Goal: Task Accomplishment & Management: Complete application form

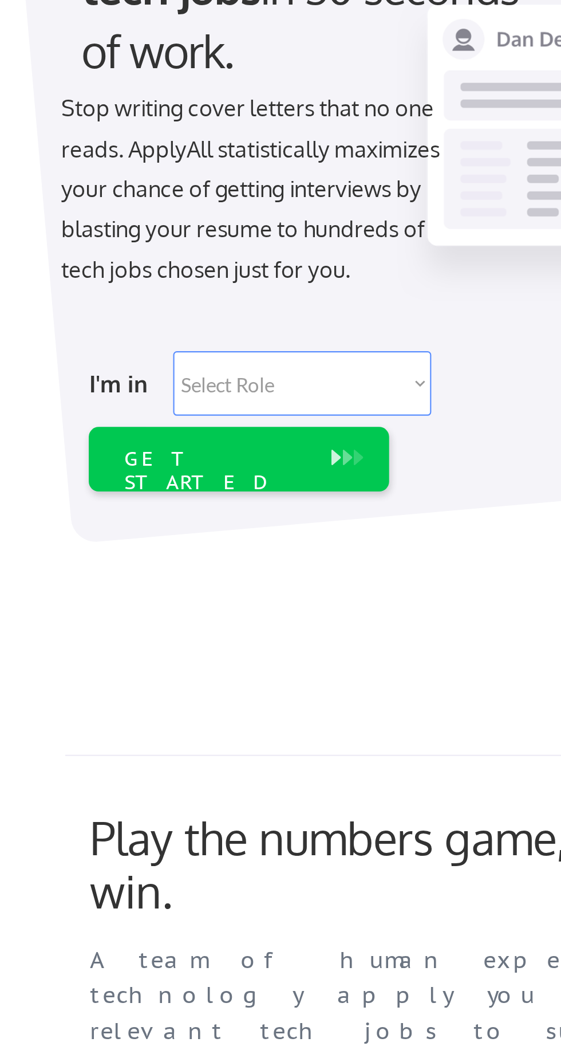
click at [223, 357] on select "Select Role Software Engineering Product Management Customer Success Sales UI/U…" at bounding box center [166, 358] width 119 height 30
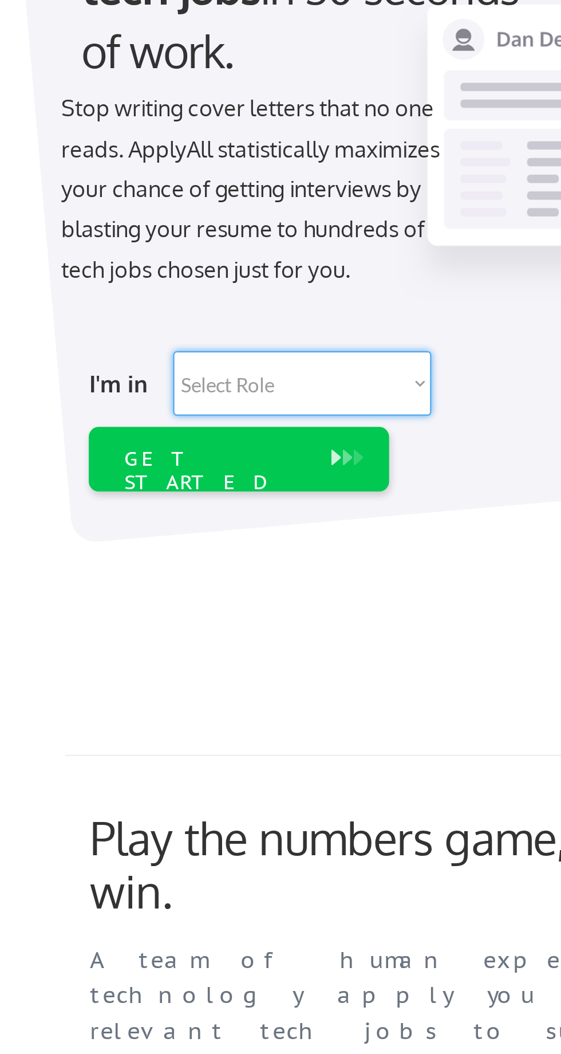
select select ""technical_project_program_mgmt""
click at [107, 343] on select "Select Role Software Engineering Product Management Customer Success Sales UI/U…" at bounding box center [166, 358] width 119 height 30
select select ""technical_project_program_mgmt""
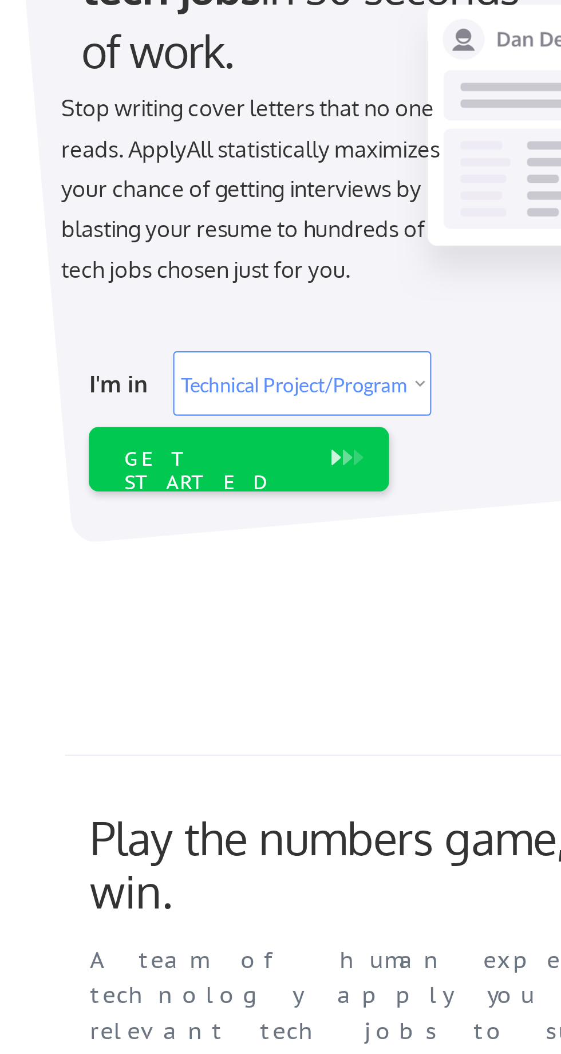
click at [186, 394] on button at bounding box center [187, 392] width 11 height 13
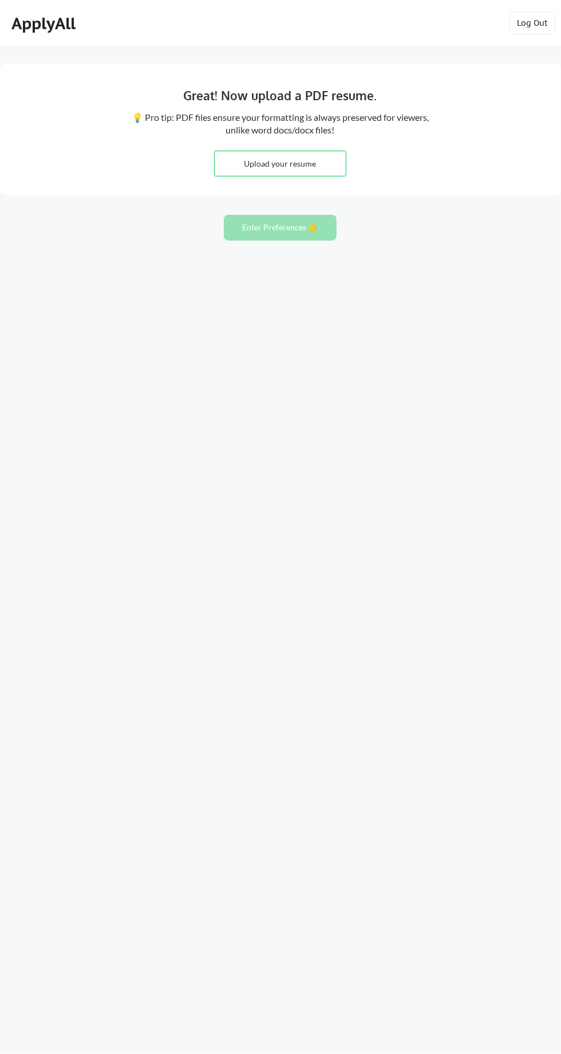
click at [415, 366] on div "Great! Now upload a PDF resume. 💡 Pro tip: PDF files ensure your formatting is …" at bounding box center [280, 527] width 561 height 1054
click at [310, 592] on div "Great! Now upload a PDF resume. 💡 Pro tip: PDF files ensure your formatting is …" at bounding box center [280, 527] width 561 height 1054
click at [293, 172] on input "file" at bounding box center [280, 163] width 131 height 25
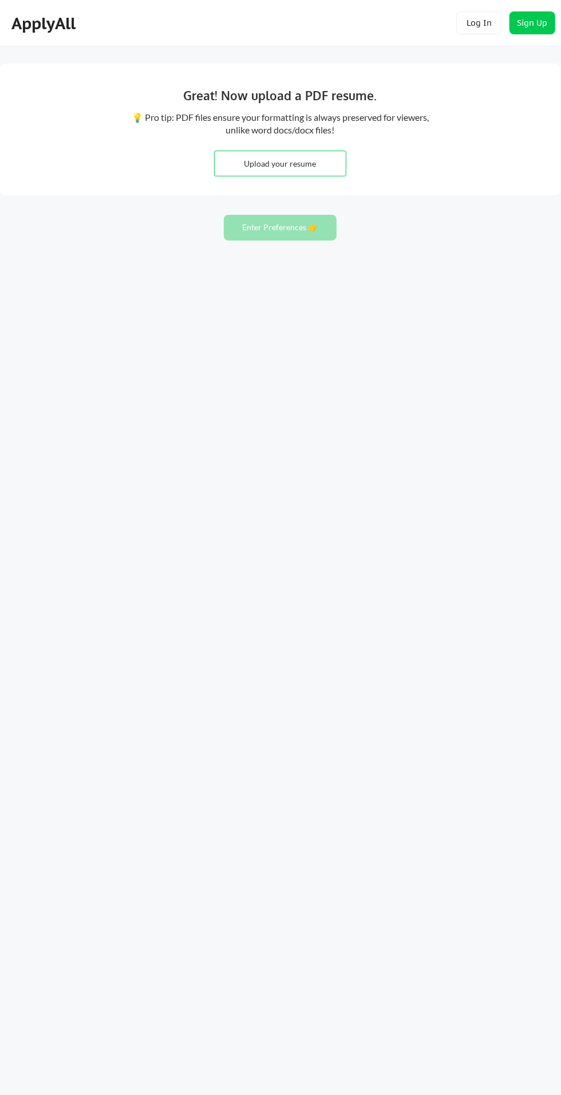
type input "C:\fakepath\Resume Asimbashir (2) (1) (1).pdf"
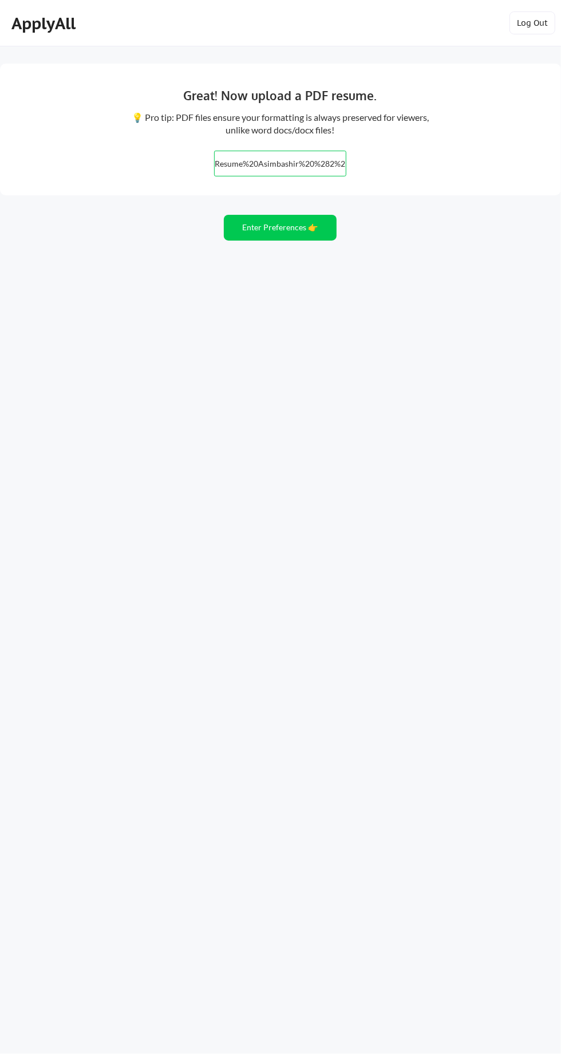
click at [285, 231] on button "Enter Preferences 👉" at bounding box center [280, 228] width 113 height 26
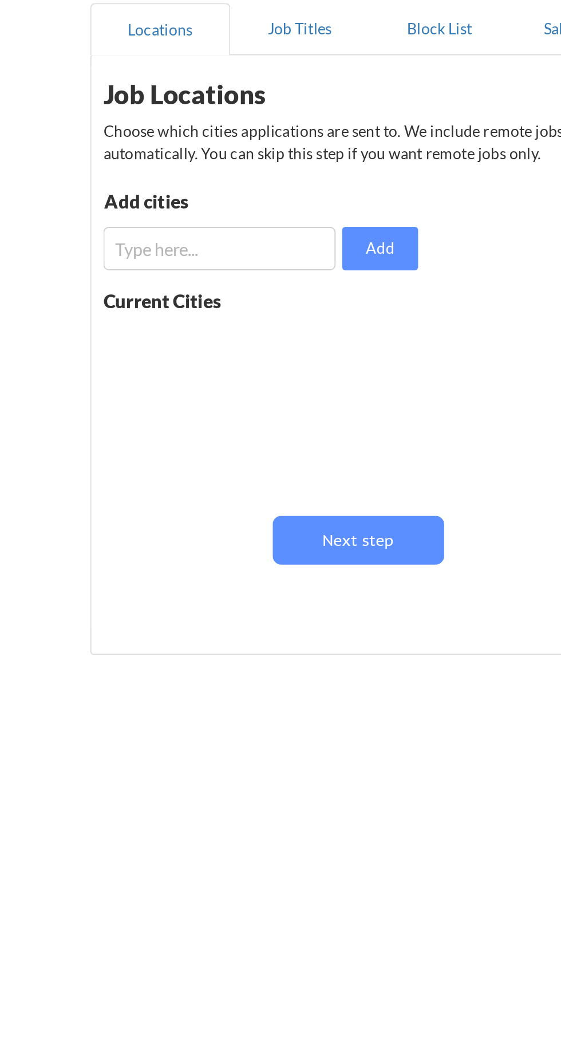
click at [211, 243] on input "input" at bounding box center [210, 242] width 123 height 23
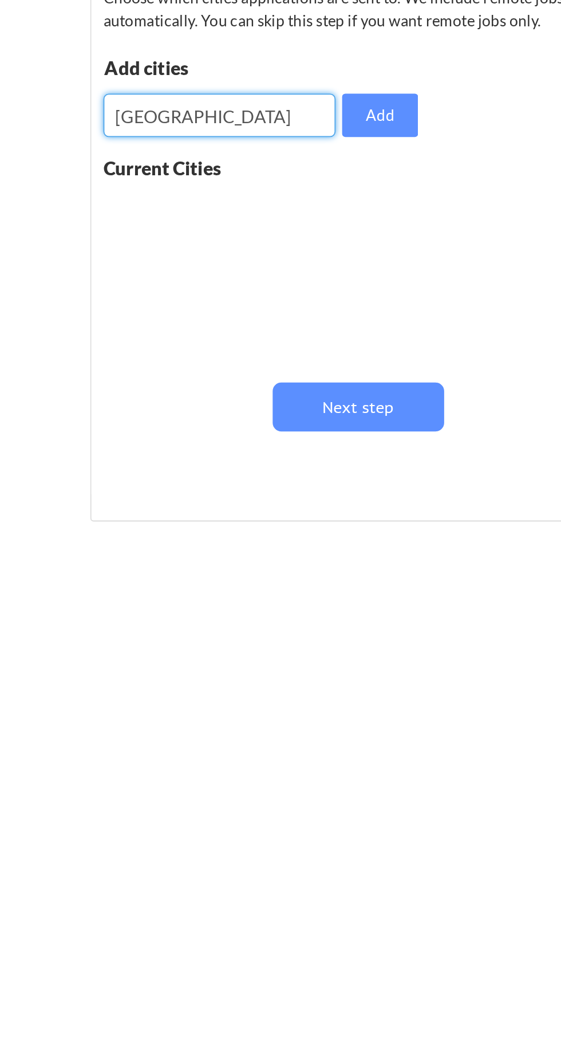
type input "Australia"
click at [290, 396] on button "Next step" at bounding box center [283, 396] width 90 height 26
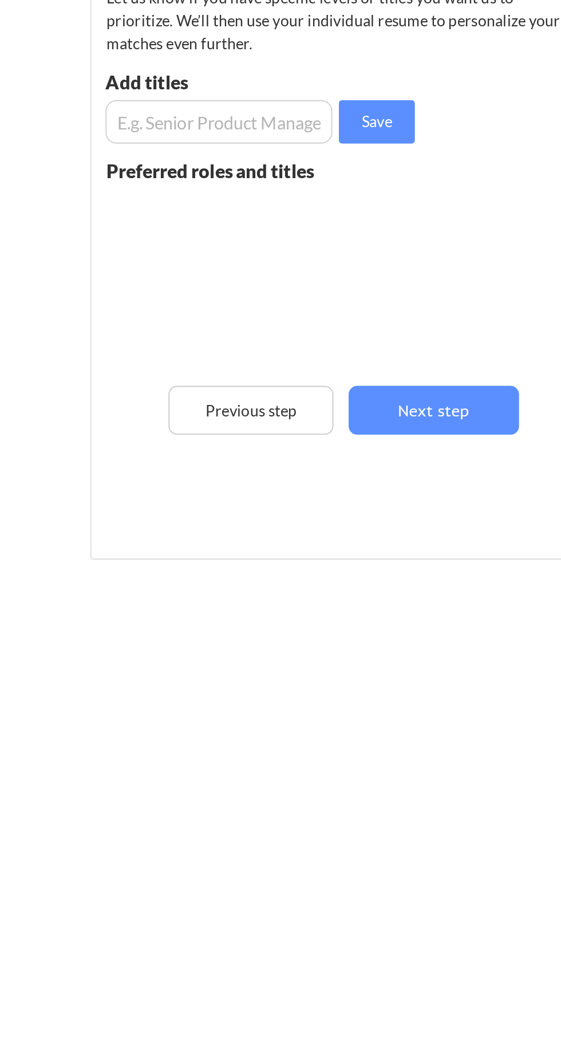
click at [221, 243] on input "input" at bounding box center [210, 245] width 120 height 23
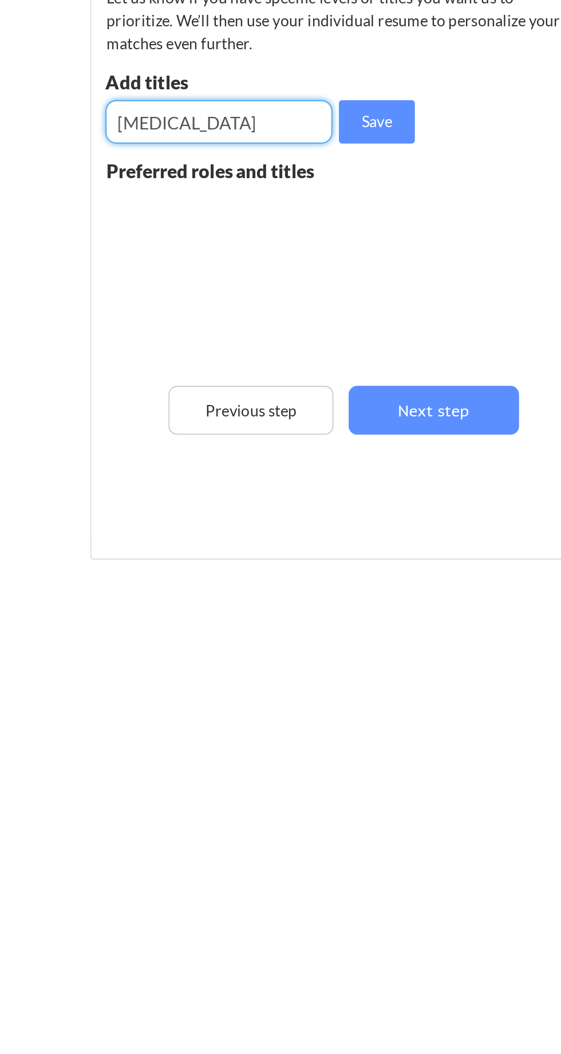
type input "Laboratory technician"
click at [326, 397] on button "Next step" at bounding box center [323, 398] width 90 height 26
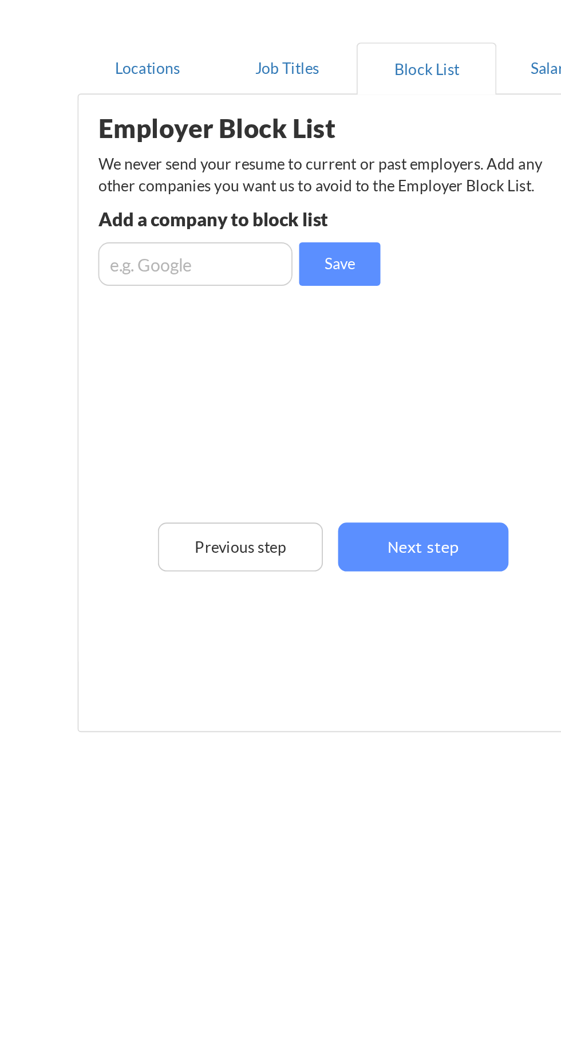
click at [221, 225] on input "input" at bounding box center [204, 229] width 103 height 23
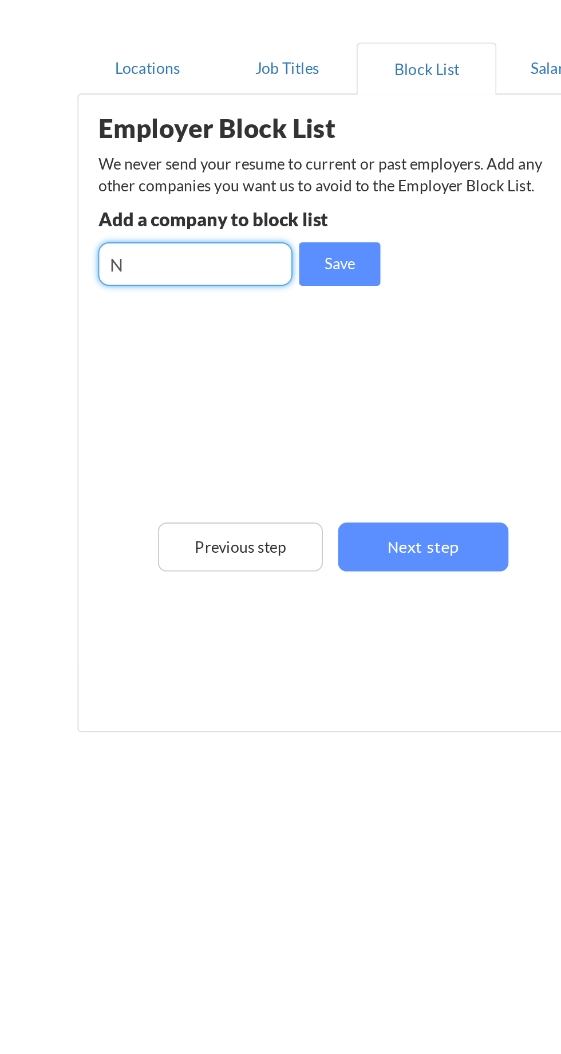
type input "No"
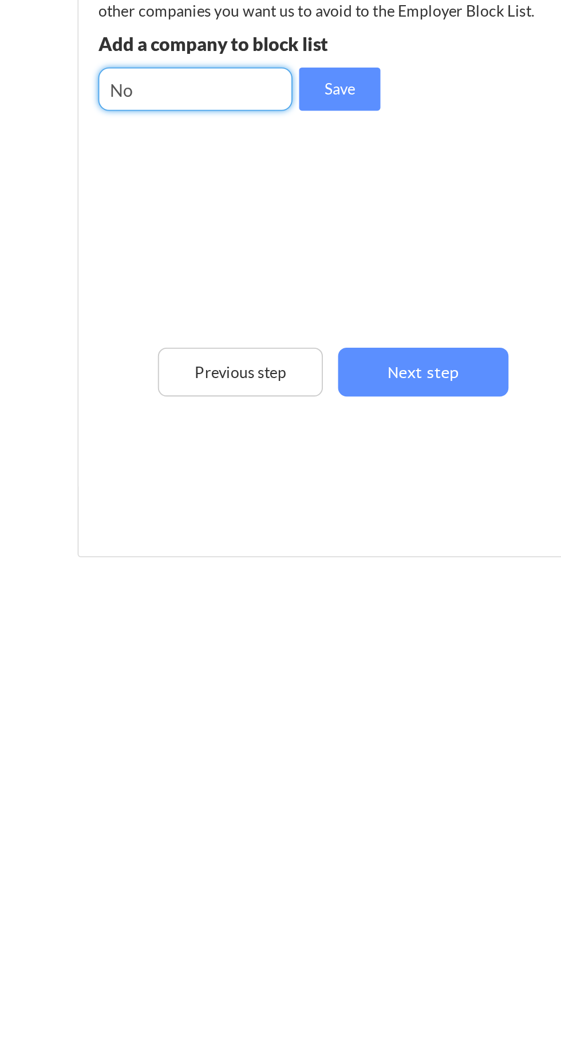
click at [336, 379] on button "Next step" at bounding box center [325, 379] width 90 height 26
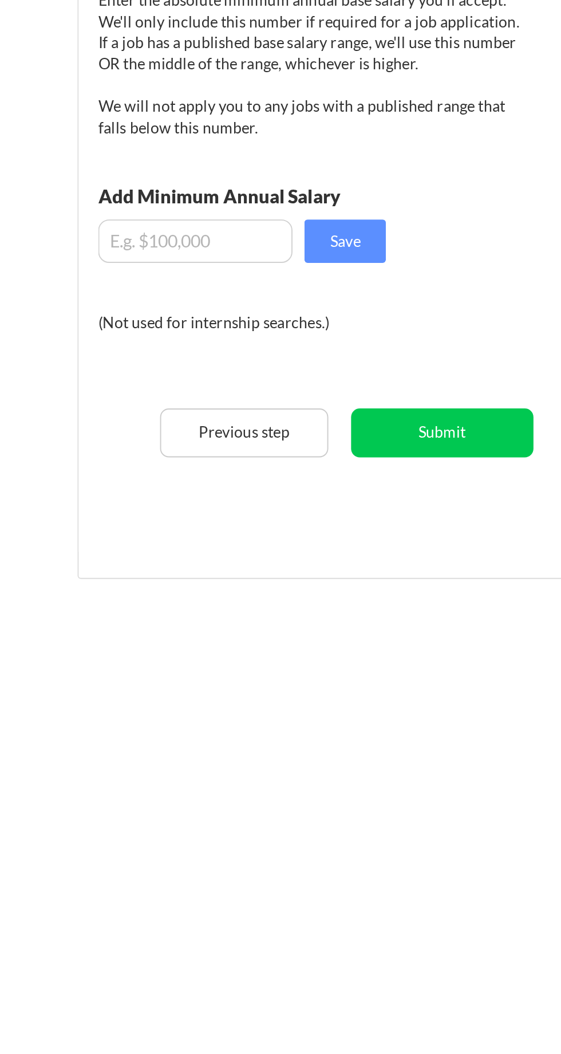
click at [198, 309] on input "input" at bounding box center [204, 309] width 103 height 23
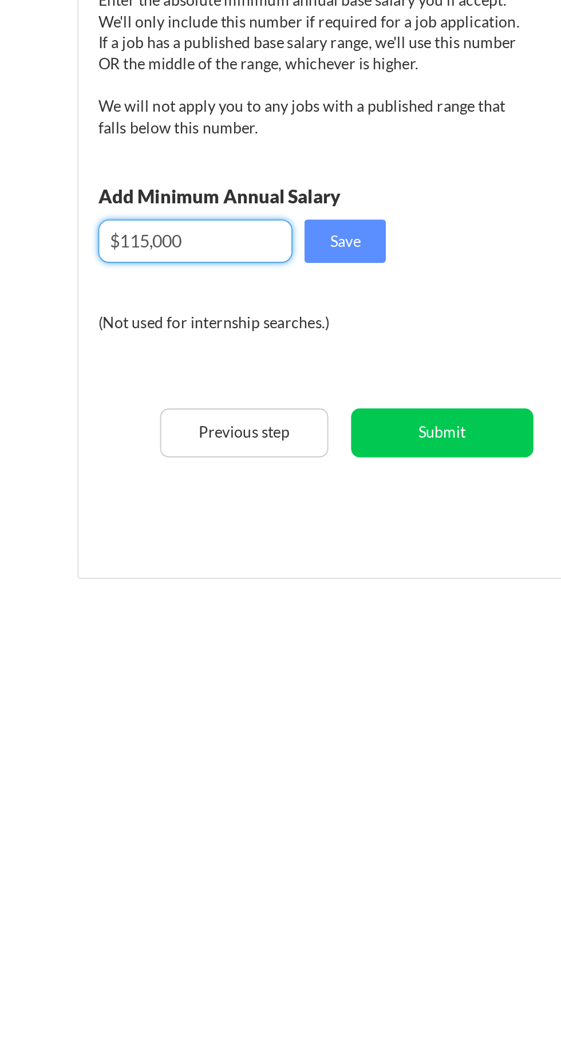
type input "$115,000"
click at [343, 406] on button "Submit" at bounding box center [334, 411] width 96 height 26
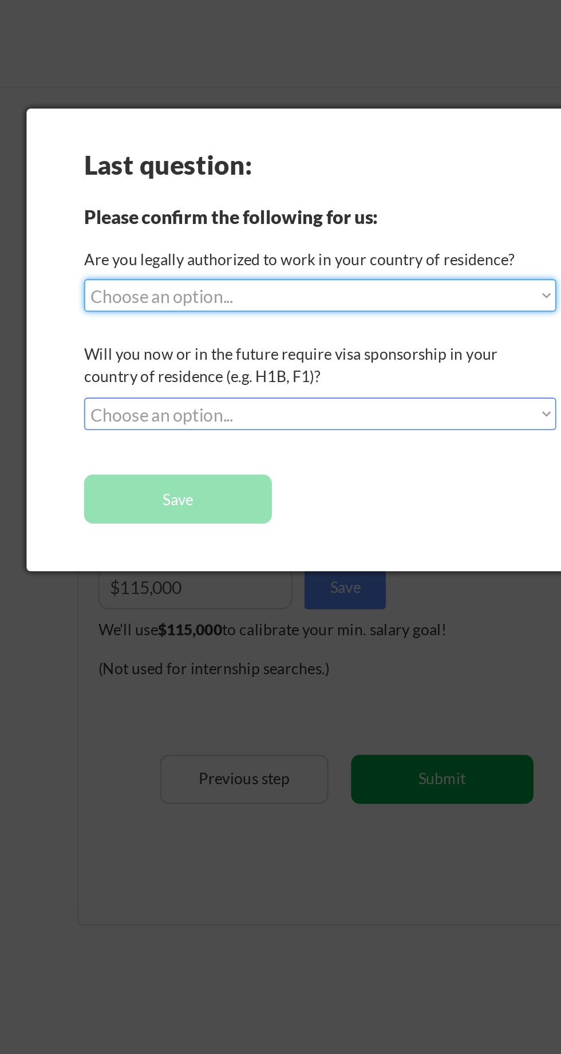
click at [390, 157] on select "Choose an option... Yes, I am a US Citizen Yes, I am a Canadian Citizen Yes, I …" at bounding box center [270, 155] width 249 height 17
select select ""yes__i_am_here_on_a_visa__h1b__opt__etc__""
click at [146, 147] on select "Choose an option... Yes, I am a US Citizen Yes, I am a Canadian Citizen Yes, I …" at bounding box center [270, 155] width 249 height 17
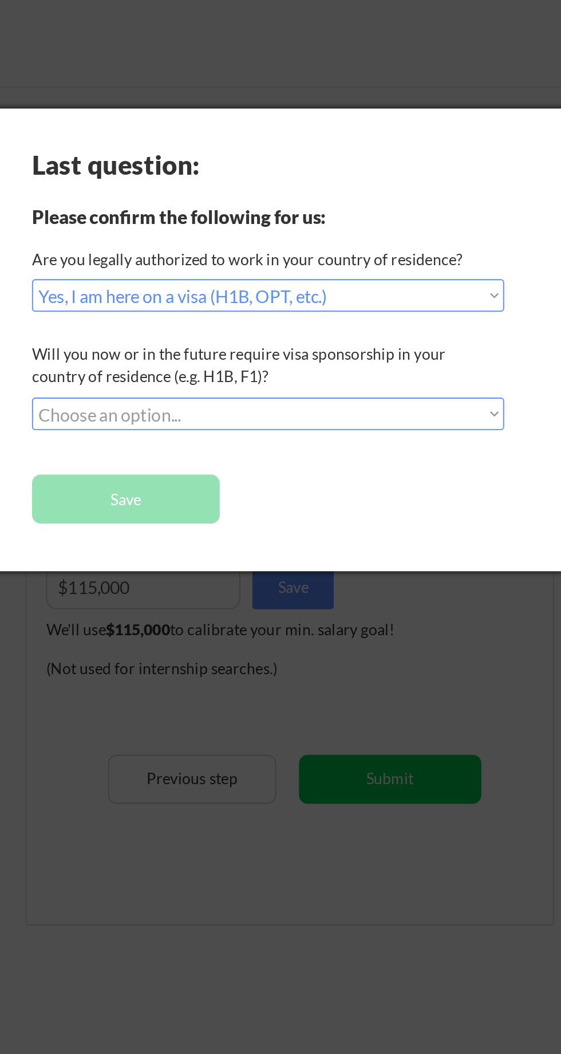
click at [383, 219] on select "Choose an option... No, I will not need sponsorship Yes, I will need sponsorship" at bounding box center [270, 218] width 249 height 17
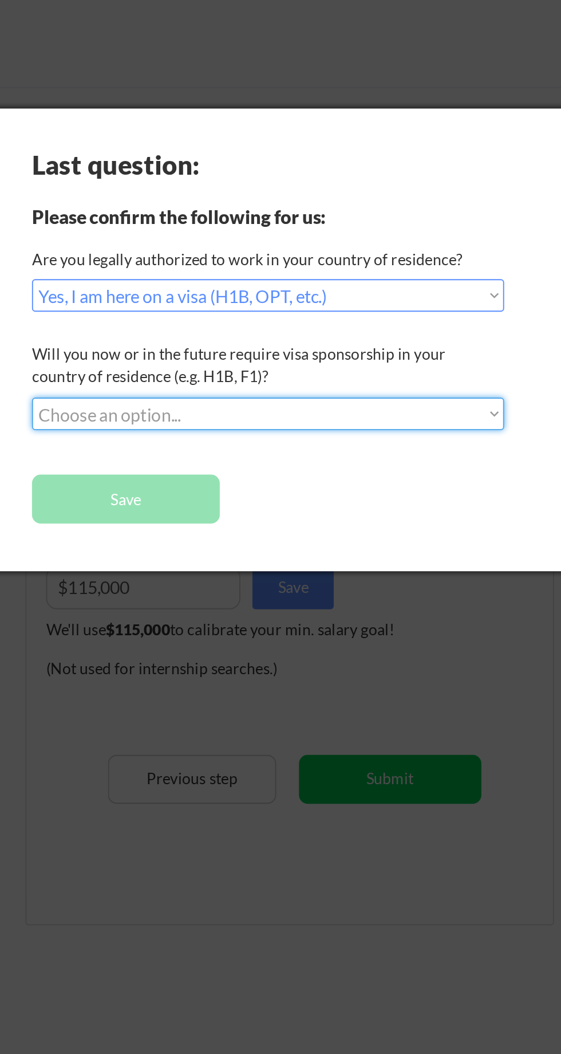
select select ""yes__i_will_need_sponsorship""
click at [146, 210] on select "Choose an option... No, I will not need sponsorship Yes, I will need sponsorship" at bounding box center [270, 218] width 249 height 17
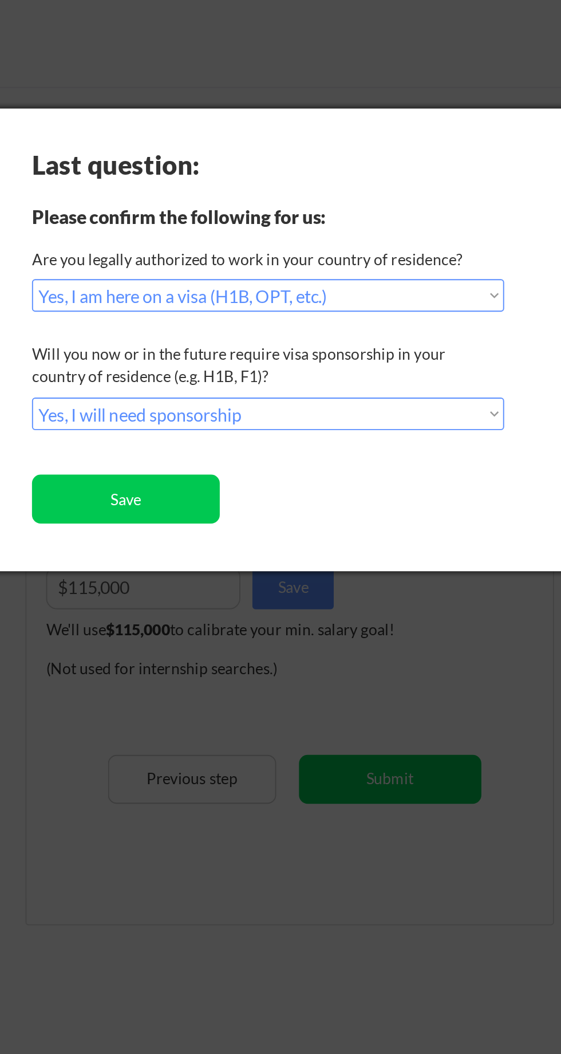
click at [214, 259] on button "Save" at bounding box center [195, 263] width 99 height 26
